Goal: Task Accomplishment & Management: Manage account settings

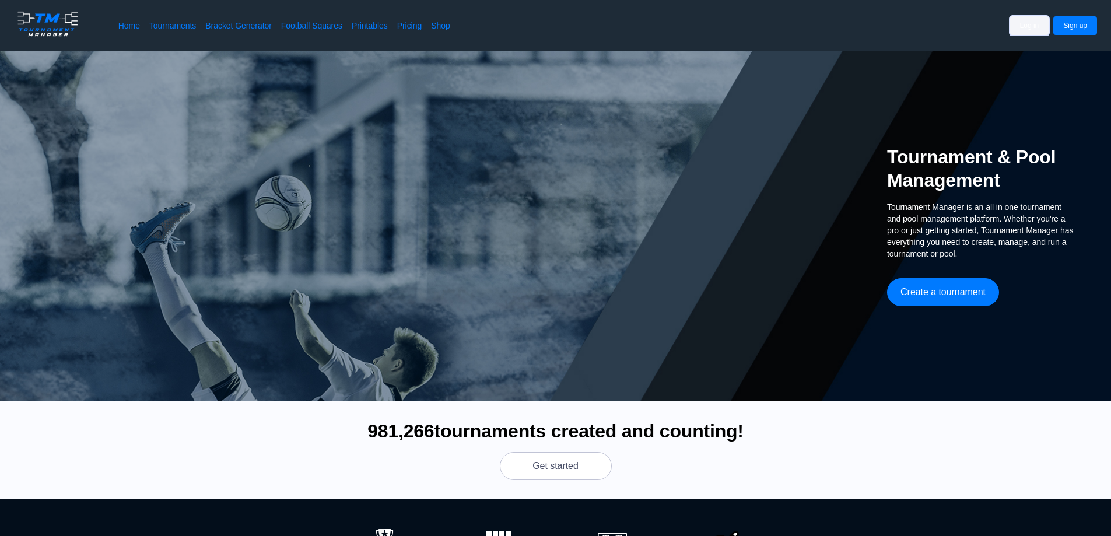
drag, startPoint x: 1041, startPoint y: 27, endPoint x: 1019, endPoint y: 33, distance: 22.4
click at [1041, 27] on button "Log in" at bounding box center [1029, 25] width 39 height 19
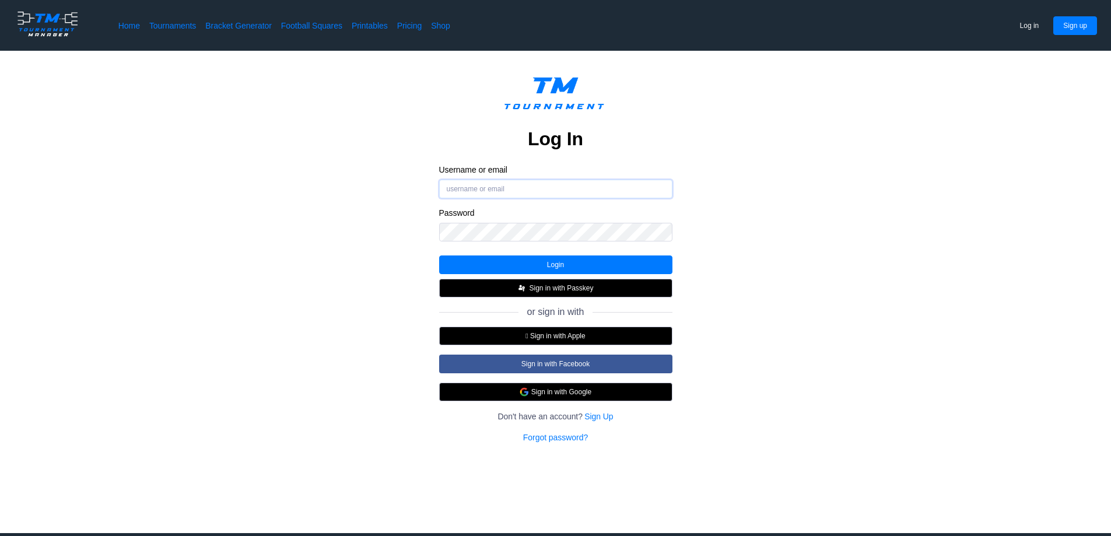
click at [503, 190] on input "Username or email" at bounding box center [555, 189] width 233 height 19
type input "[EMAIL_ADDRESS][DOMAIN_NAME]"
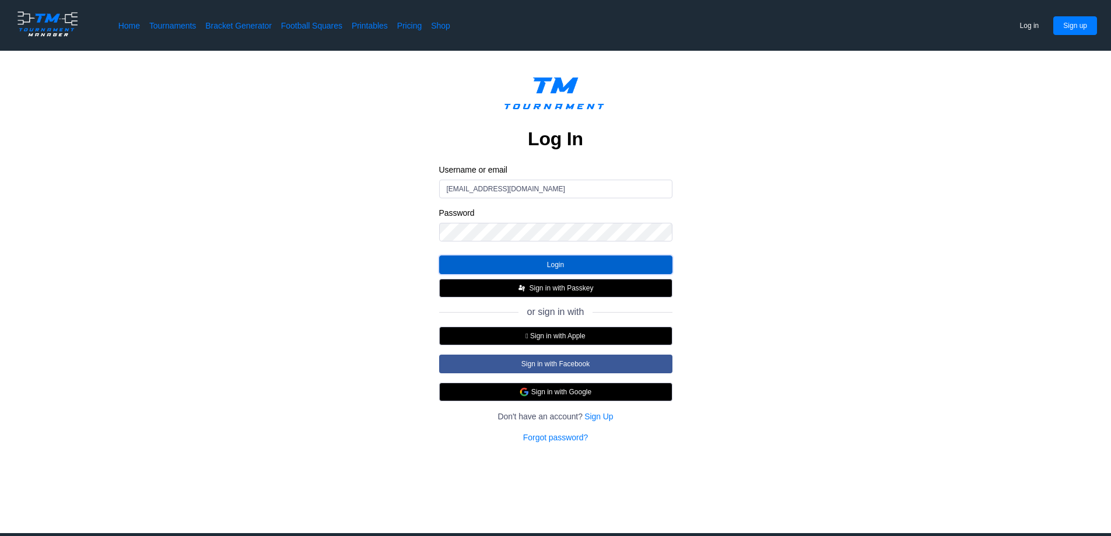
click at [516, 264] on button "Login" at bounding box center [555, 264] width 233 height 19
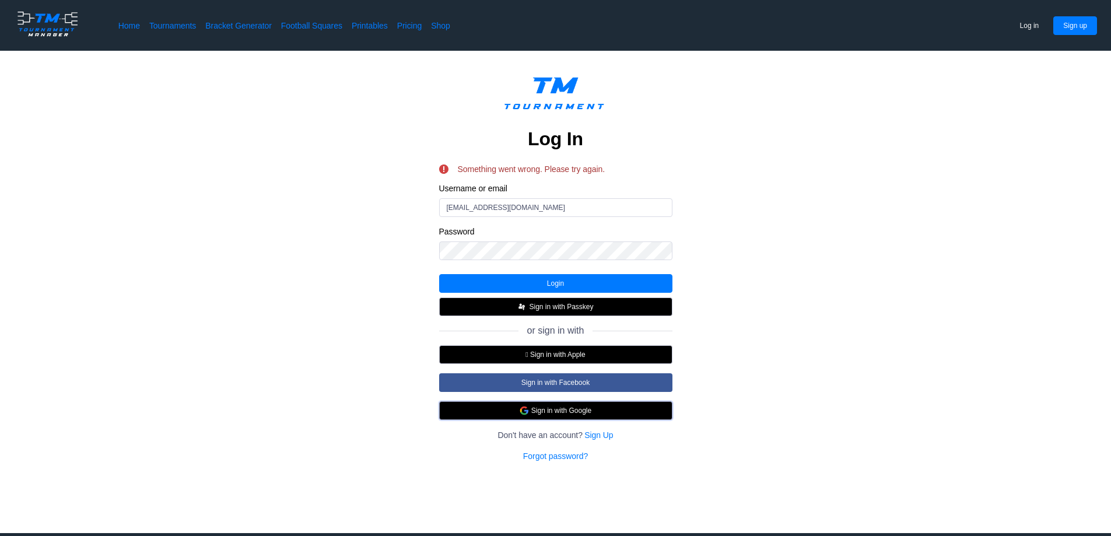
drag, startPoint x: 571, startPoint y: 416, endPoint x: 790, endPoint y: 406, distance: 218.9
click at [571, 416] on button "Sign in with Google" at bounding box center [555, 410] width 233 height 19
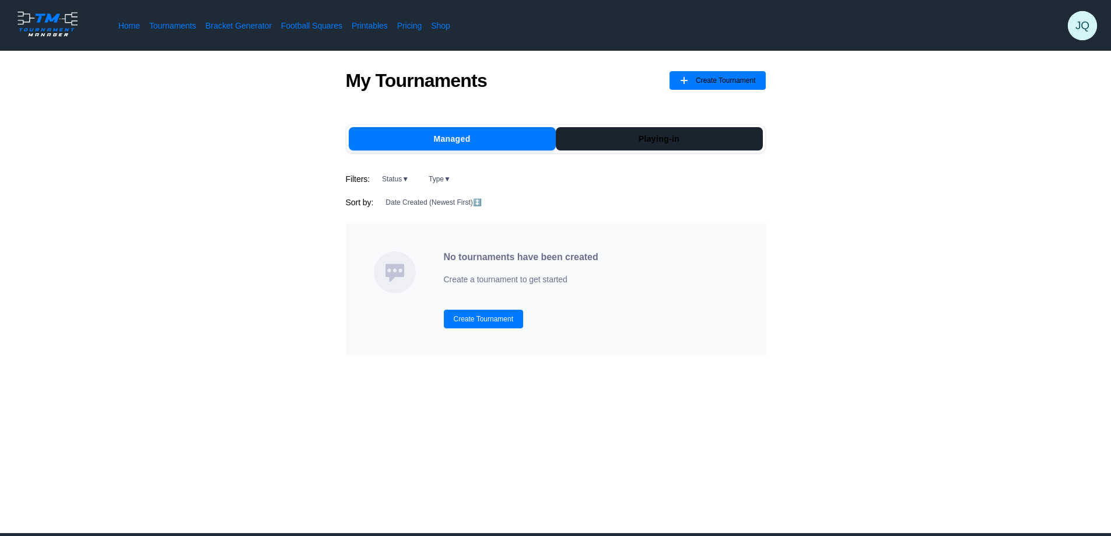
click at [651, 137] on button "Playing-in" at bounding box center [659, 138] width 207 height 23
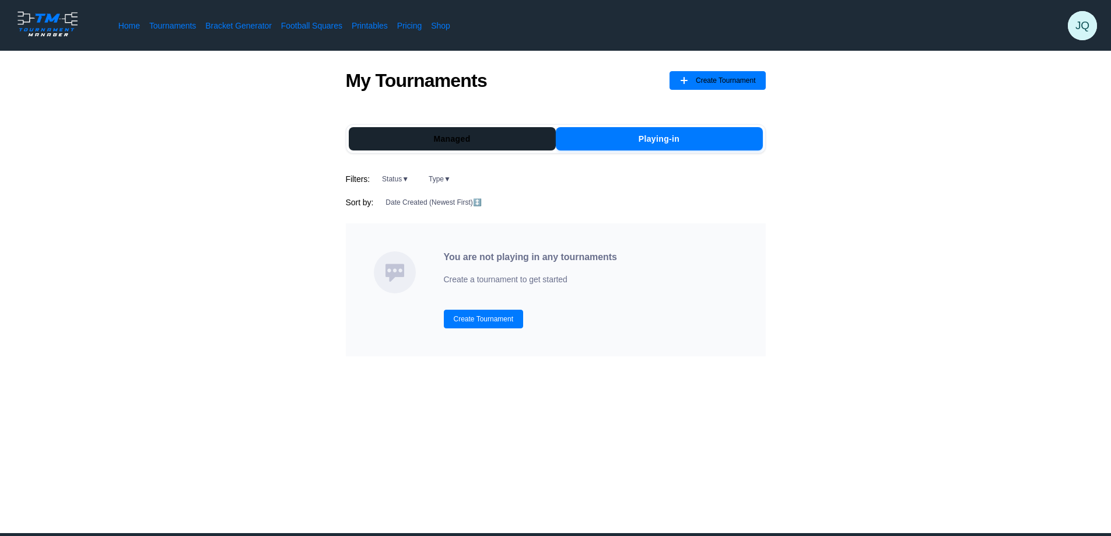
click at [479, 144] on button "Managed" at bounding box center [452, 138] width 207 height 23
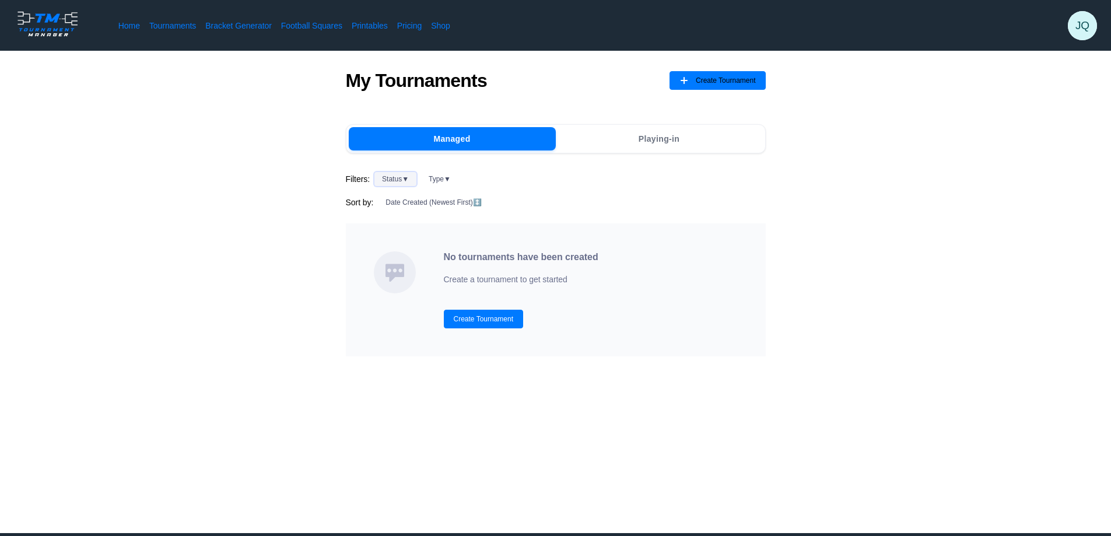
click at [387, 172] on button "Status ▼" at bounding box center [395, 179] width 42 height 14
click at [252, 172] on div "My Tournaments Create Tournament Managed Playing-in Filters: Status ▼ Type ▼ So…" at bounding box center [556, 212] width 1018 height 287
click at [129, 27] on link "Home" at bounding box center [129, 26] width 22 height 12
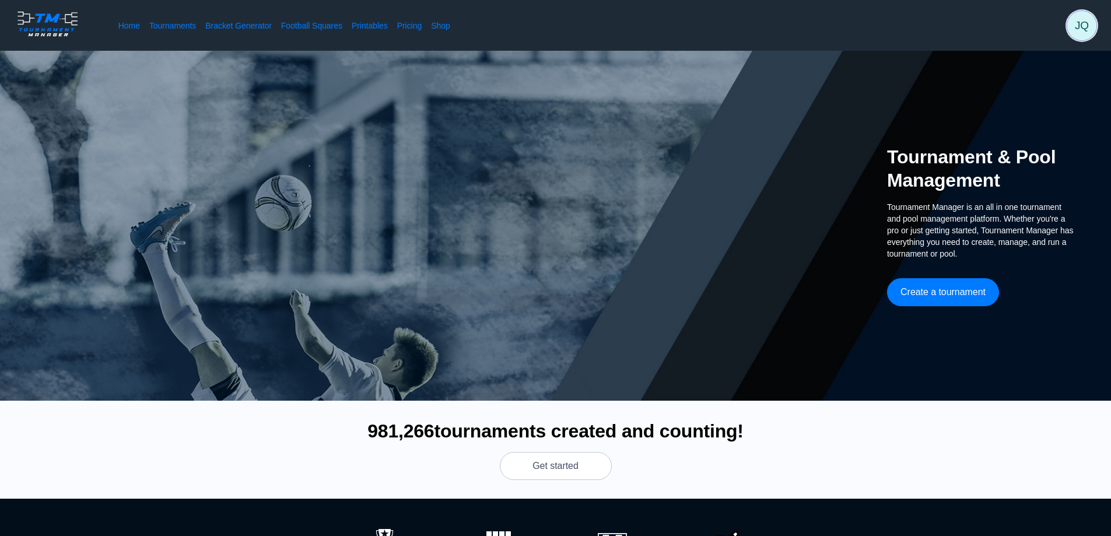
click at [1096, 28] on span "JQ" at bounding box center [1081, 25] width 29 height 29
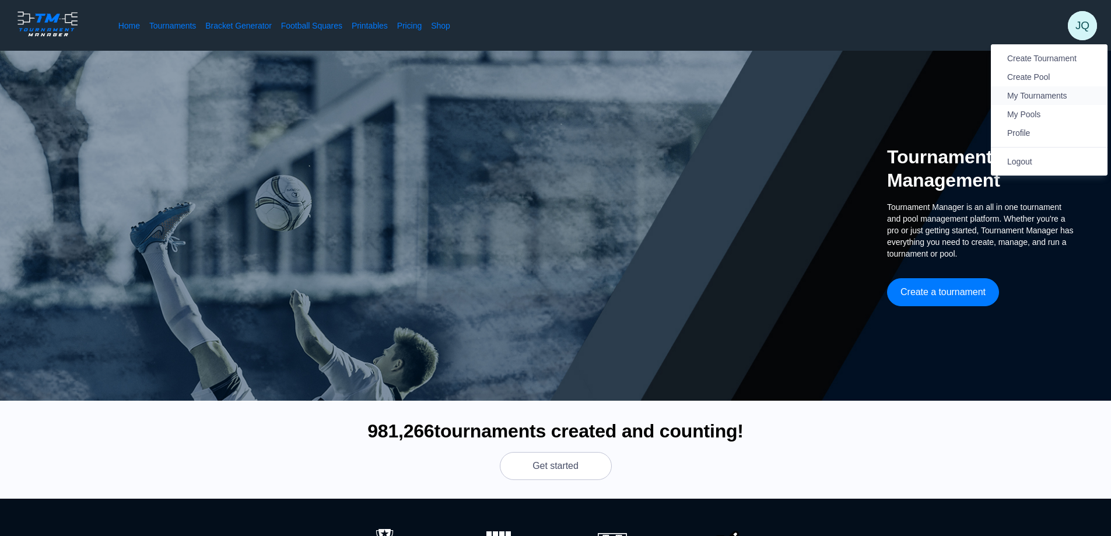
click at [1030, 93] on span "My Tournaments" at bounding box center [1037, 95] width 60 height 9
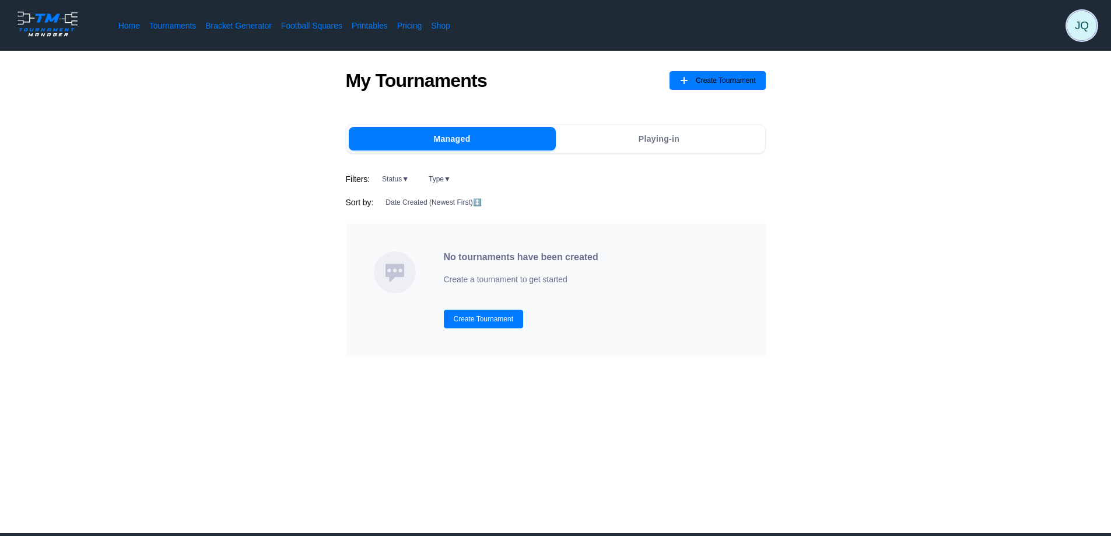
click at [1092, 23] on span "JQ" at bounding box center [1081, 25] width 29 height 29
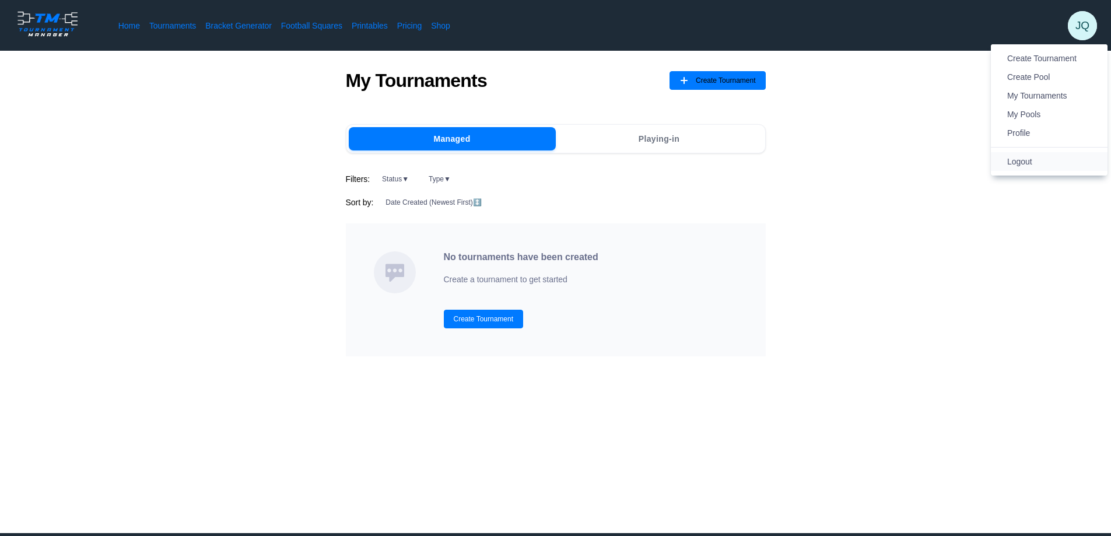
click at [1028, 162] on span "Logout" at bounding box center [1019, 161] width 25 height 9
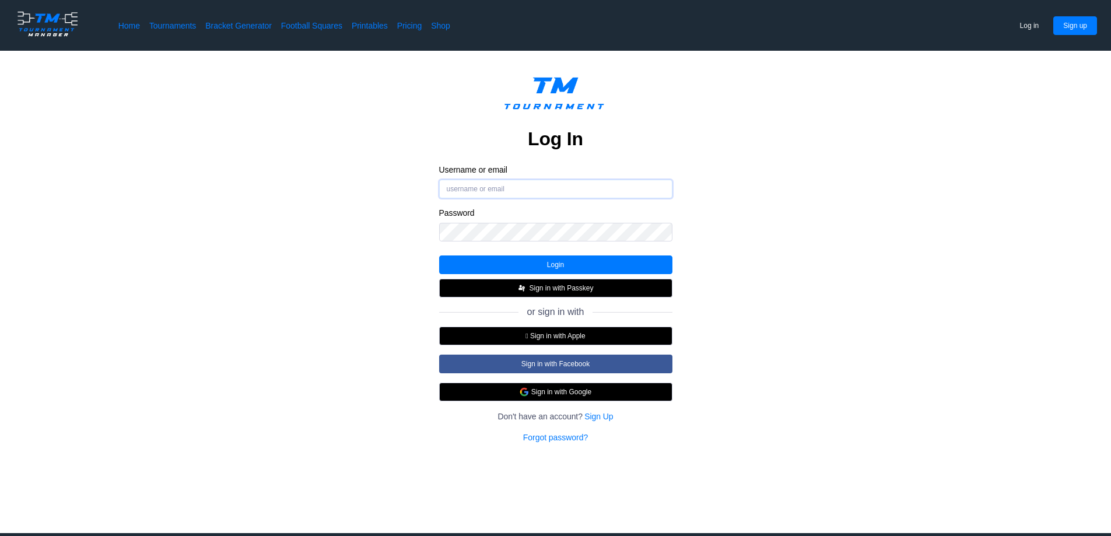
click at [544, 184] on input "Username or email" at bounding box center [555, 189] width 233 height 19
type input "[EMAIL_ADDRESS][DOMAIN_NAME]"
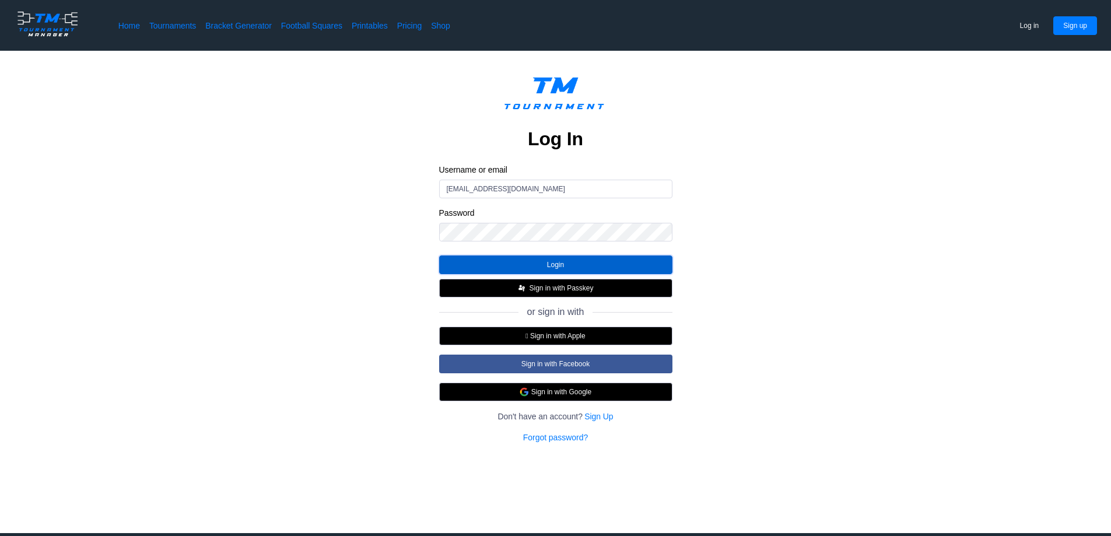
click at [556, 264] on button "Login" at bounding box center [555, 264] width 233 height 19
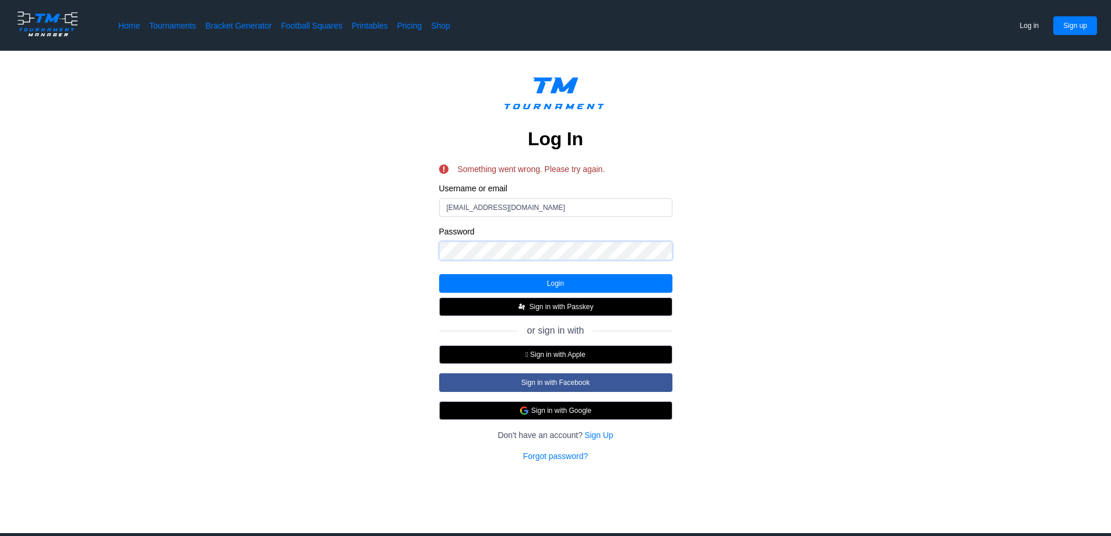
click at [160, 195] on div "Log In Something went wrong. Please try again. Username or email [EMAIL_ADDRESS…" at bounding box center [556, 265] width 1018 height 392
click at [531, 282] on button "Login" at bounding box center [555, 283] width 233 height 19
click at [576, 348] on button " Sign in with Apple" at bounding box center [555, 354] width 233 height 19
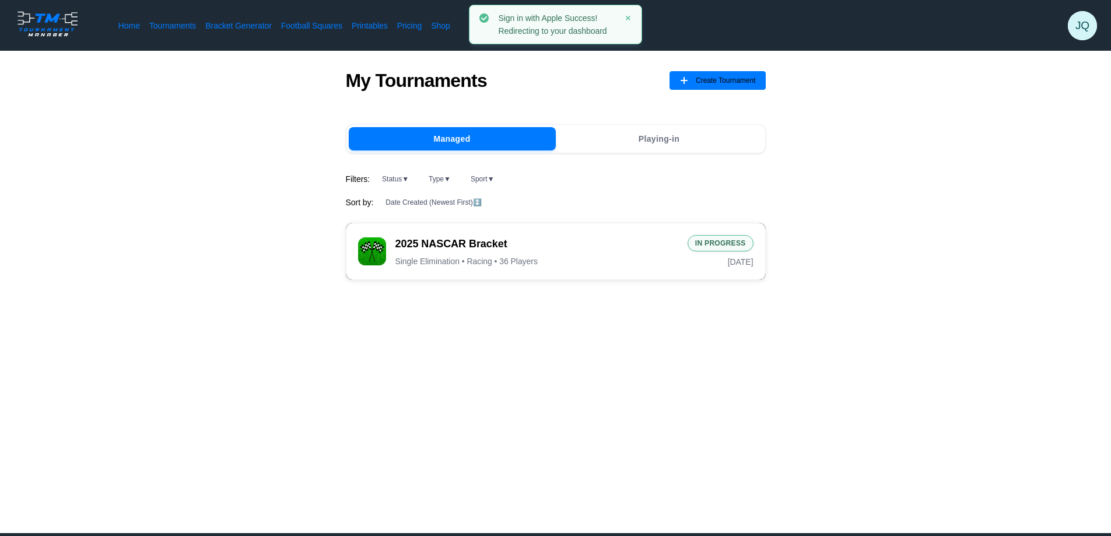
click at [492, 259] on span "Single Elimination • Racing • 36 Players" at bounding box center [466, 261] width 142 height 10
